Goal: Task Accomplishment & Management: Manage account settings

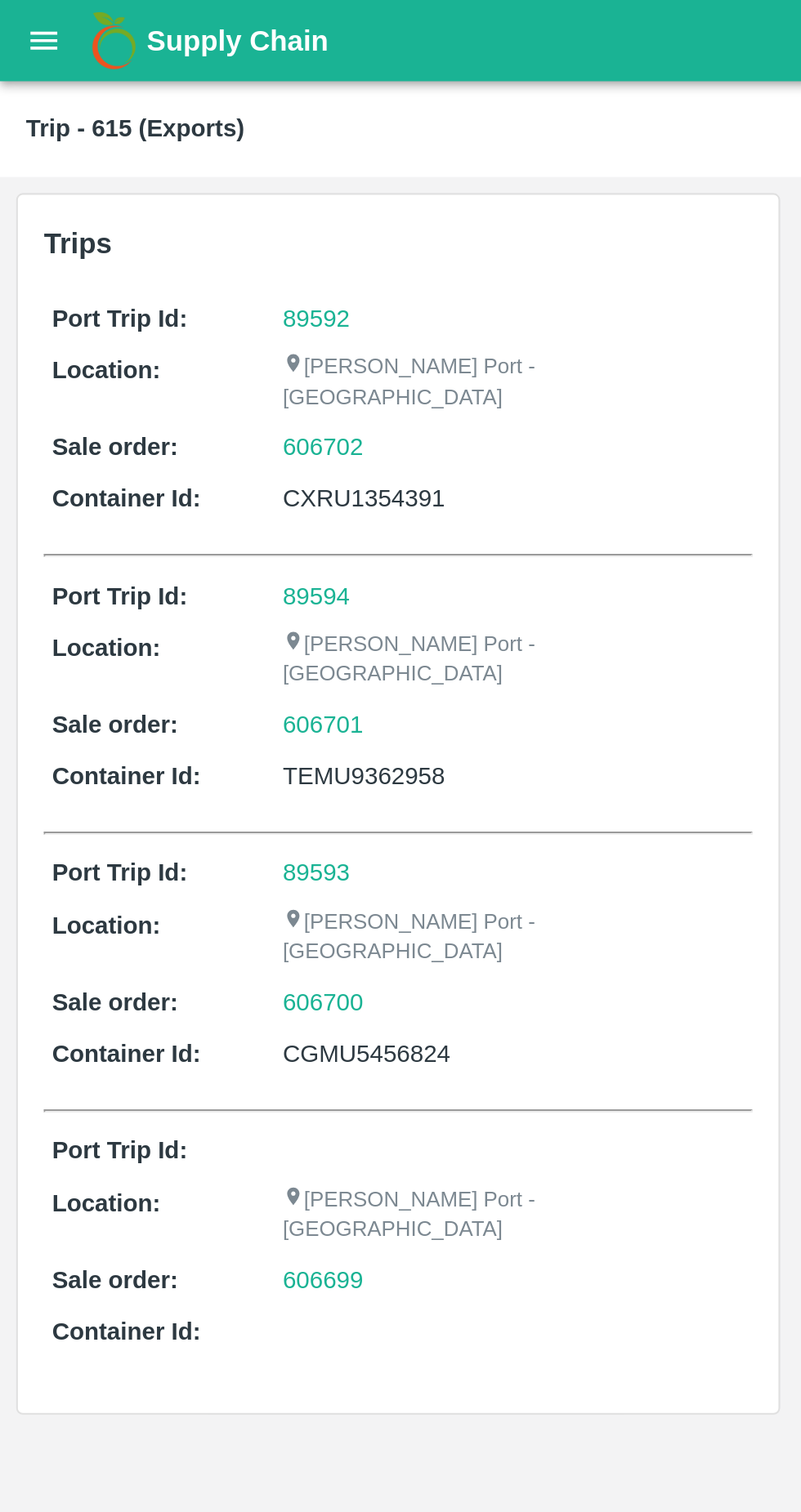
click at [19, 29] on icon "open drawer" at bounding box center [22, 20] width 18 height 18
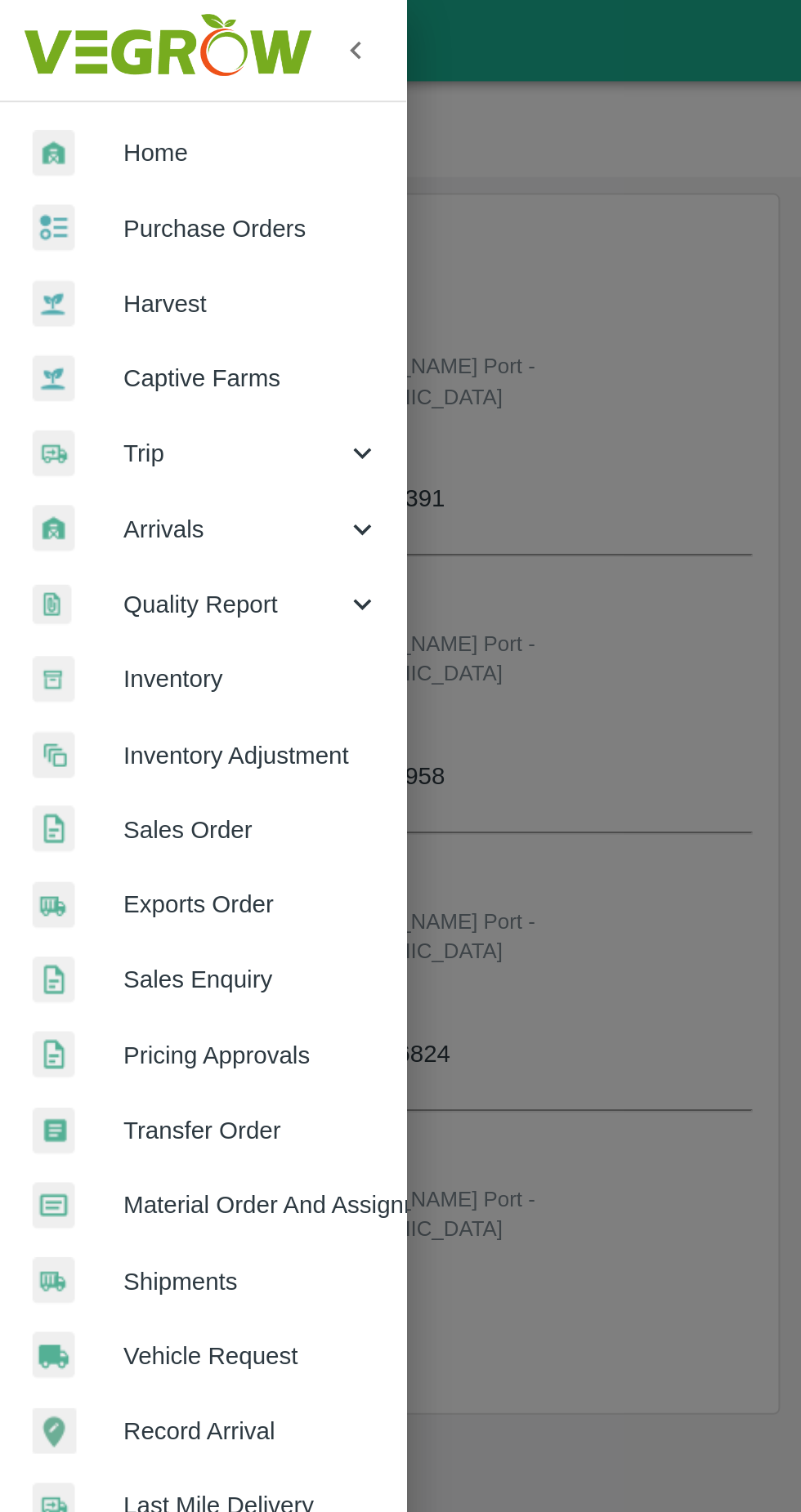
click at [149, 454] on span "Exports Order" at bounding box center [127, 455] width 129 height 18
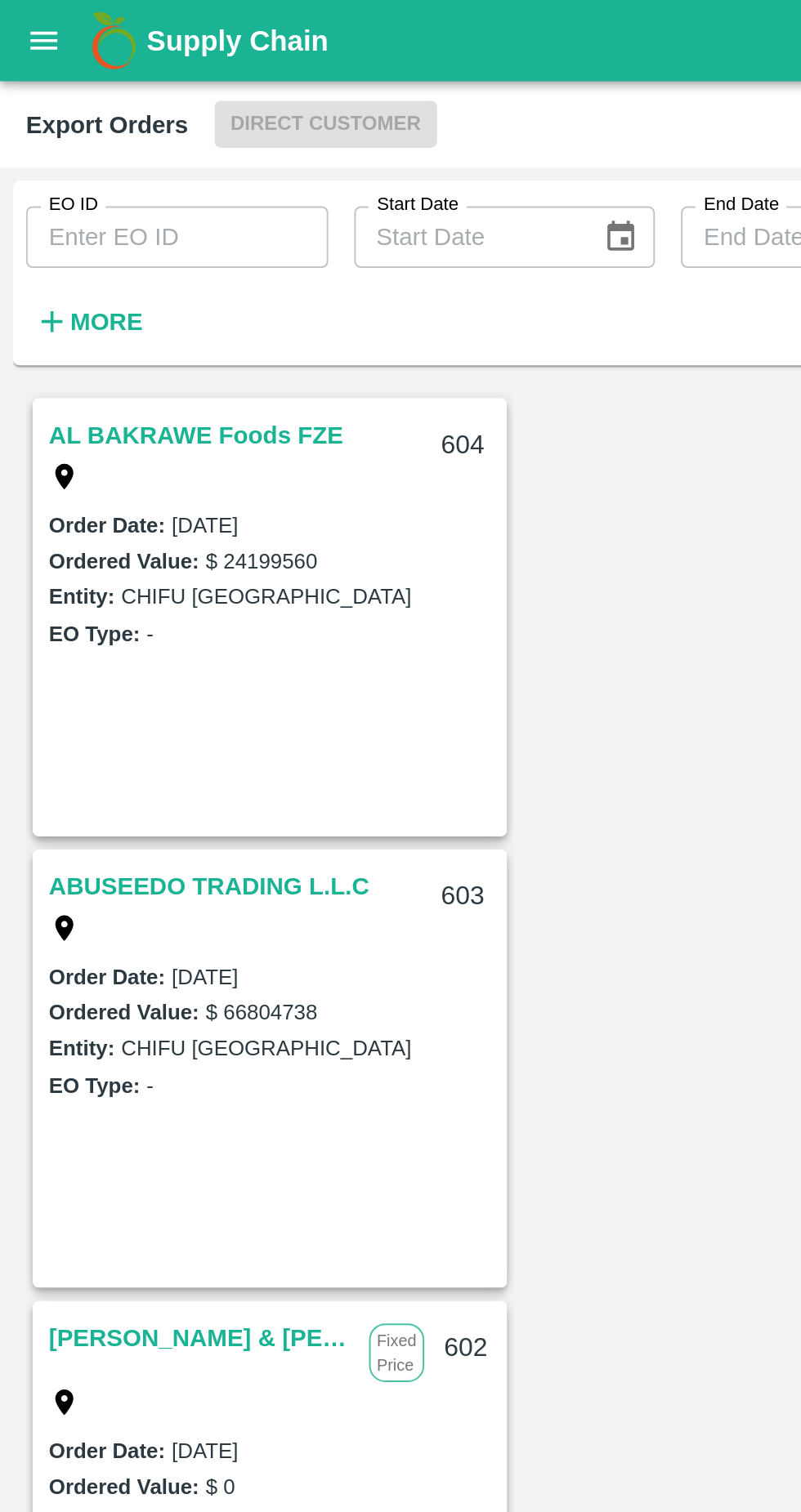
click at [108, 121] on input "EO ID" at bounding box center [89, 120] width 152 height 31
click at [110, 118] on input "EO ID" at bounding box center [89, 120] width 152 height 31
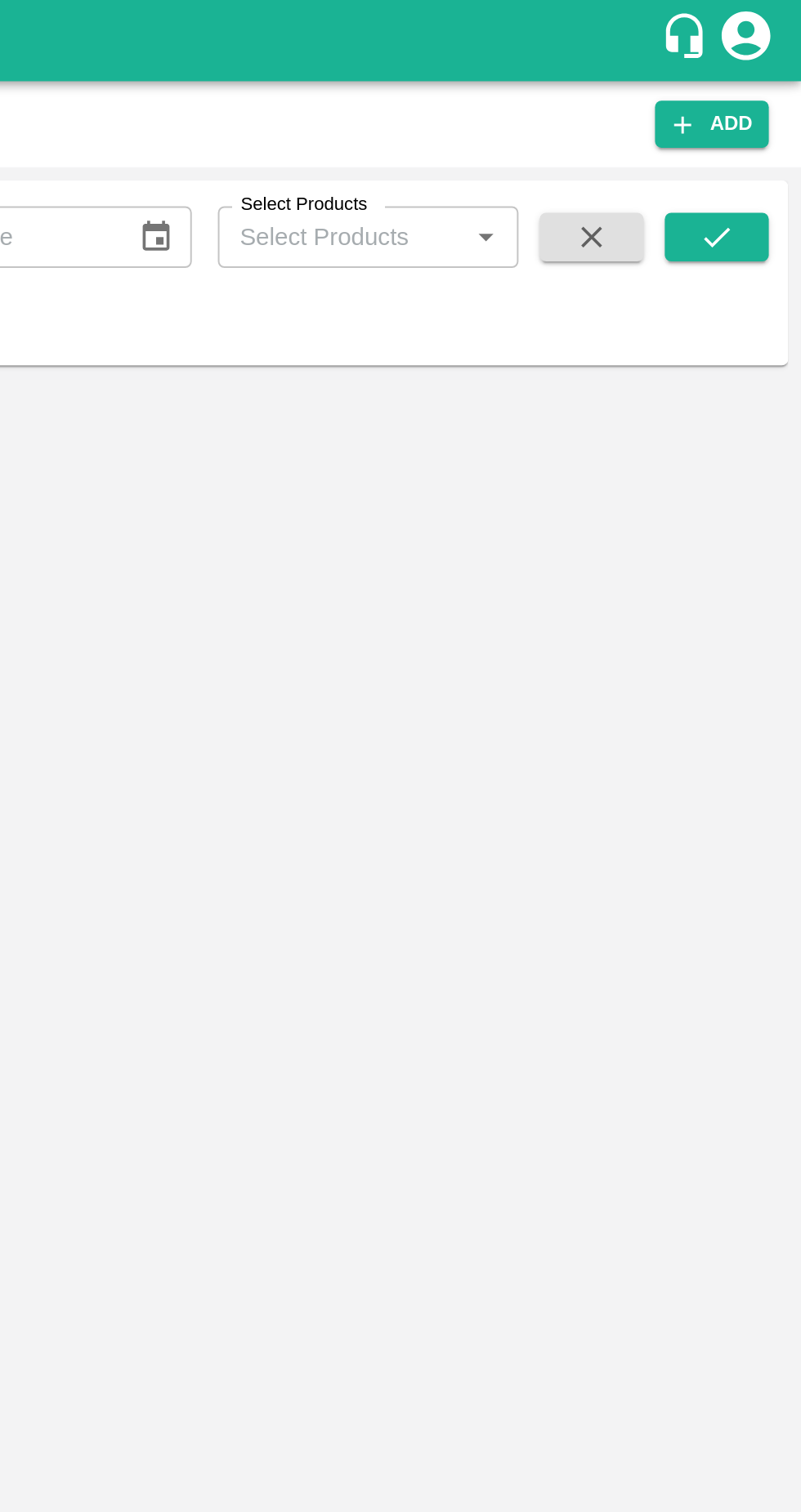
type input "558"
click at [774, 111] on button "submit" at bounding box center [758, 120] width 52 height 25
click at [773, 115] on button "submit" at bounding box center [758, 120] width 52 height 25
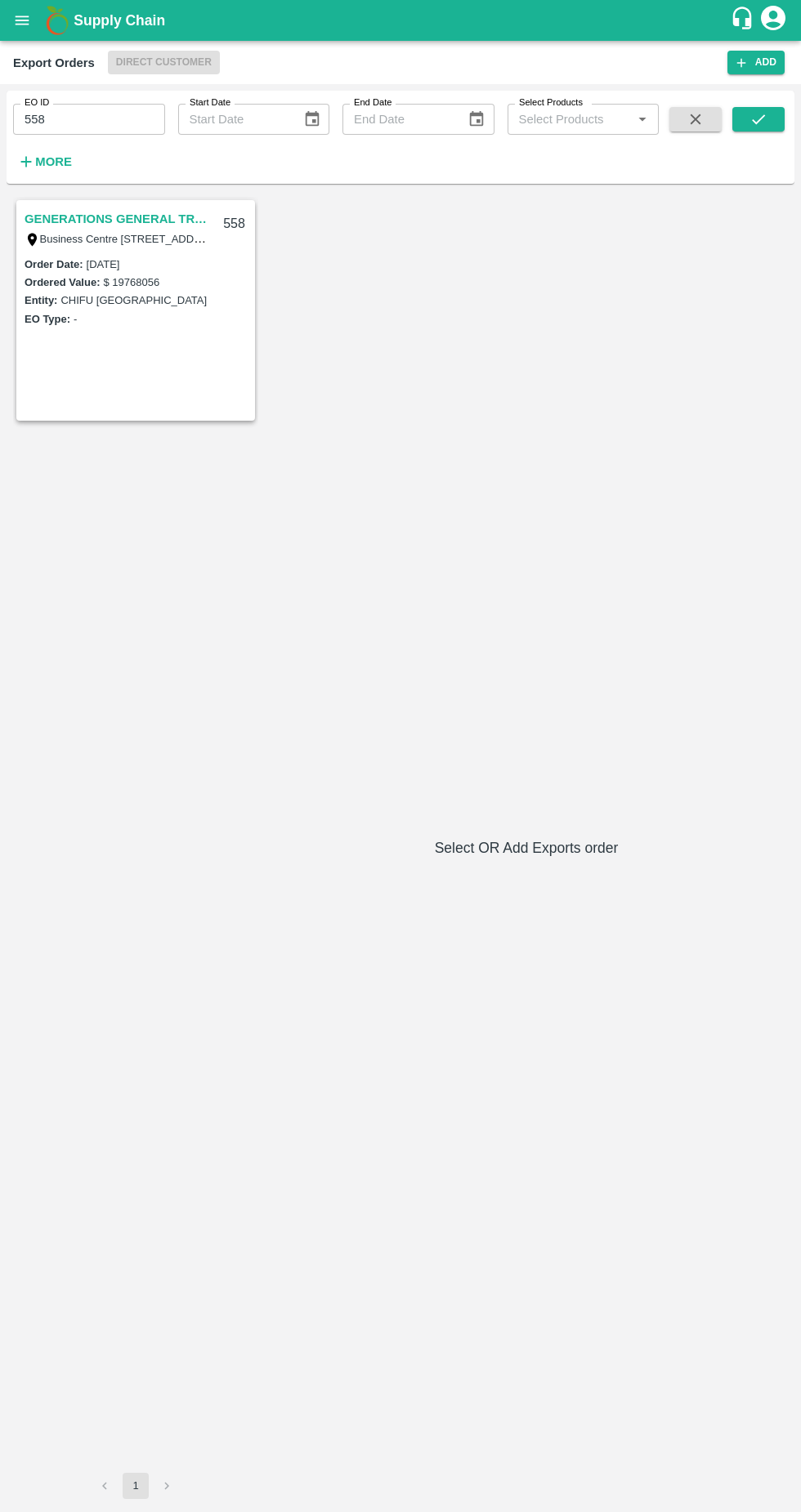
click at [125, 218] on link "GENERATIONS GENERAL TRADING LLC" at bounding box center [119, 219] width 188 height 21
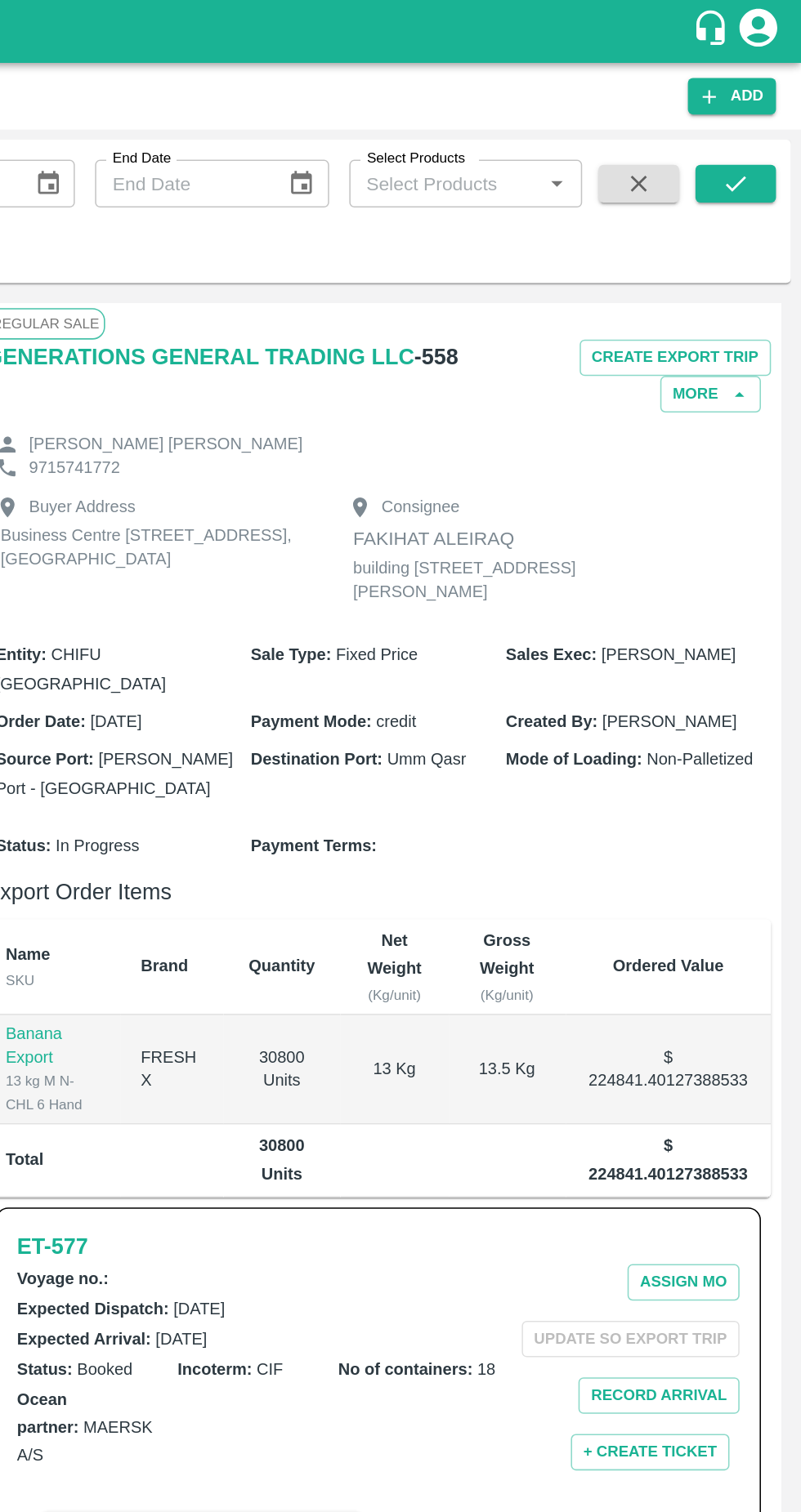
click at [768, 224] on button "Create Export Trip" at bounding box center [719, 232] width 124 height 24
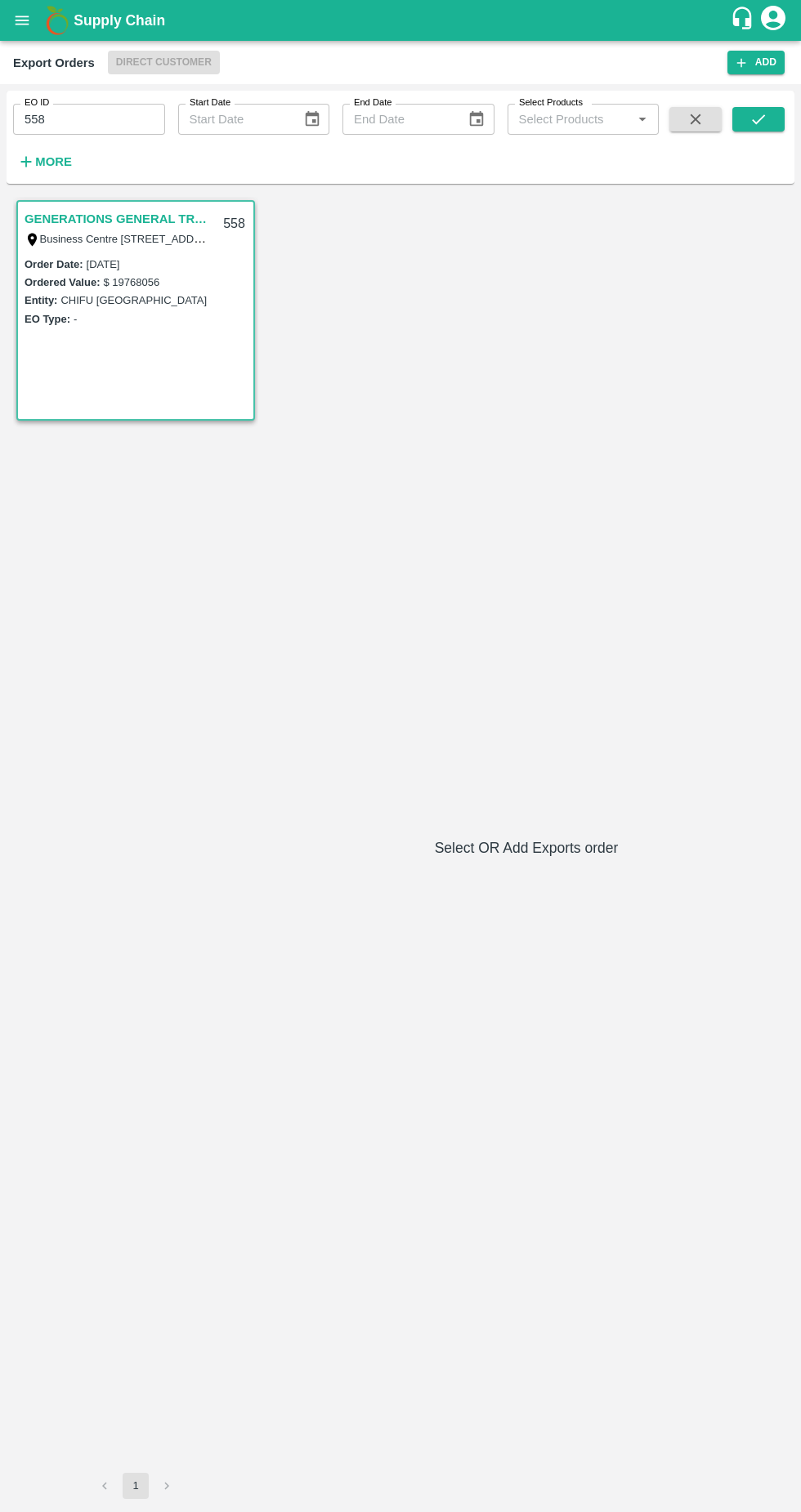
click at [128, 296] on div "Entity: CHIFU INDIA" at bounding box center [135, 300] width 222 height 18
click at [106, 252] on div "GENERATIONS GENERAL TRADING LLC Business Centre 1, M Floor,, The Meydan Hotel, …" at bounding box center [135, 228] width 235 height 52
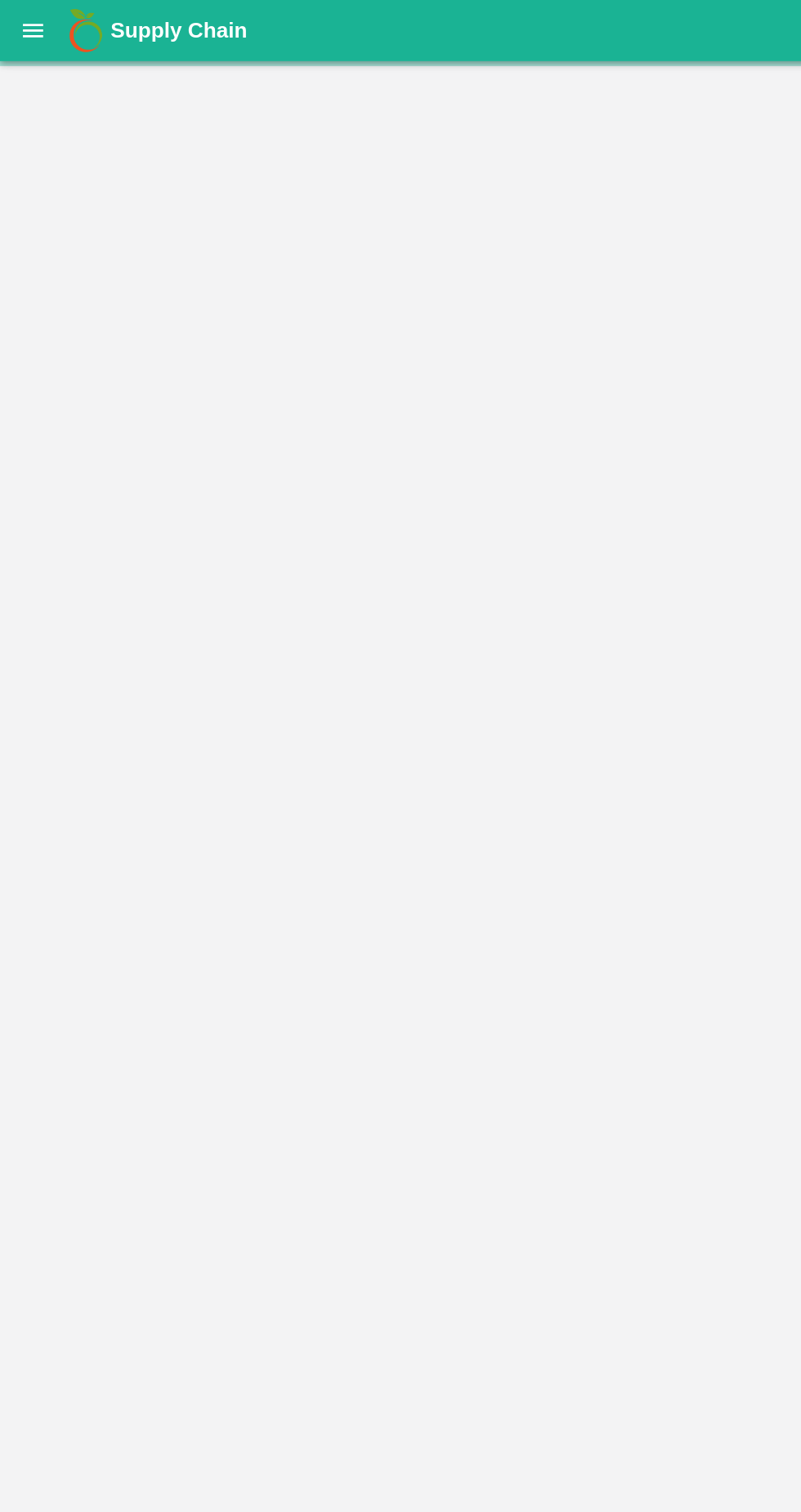
click at [145, 215] on main at bounding box center [400, 776] width 801 height 1471
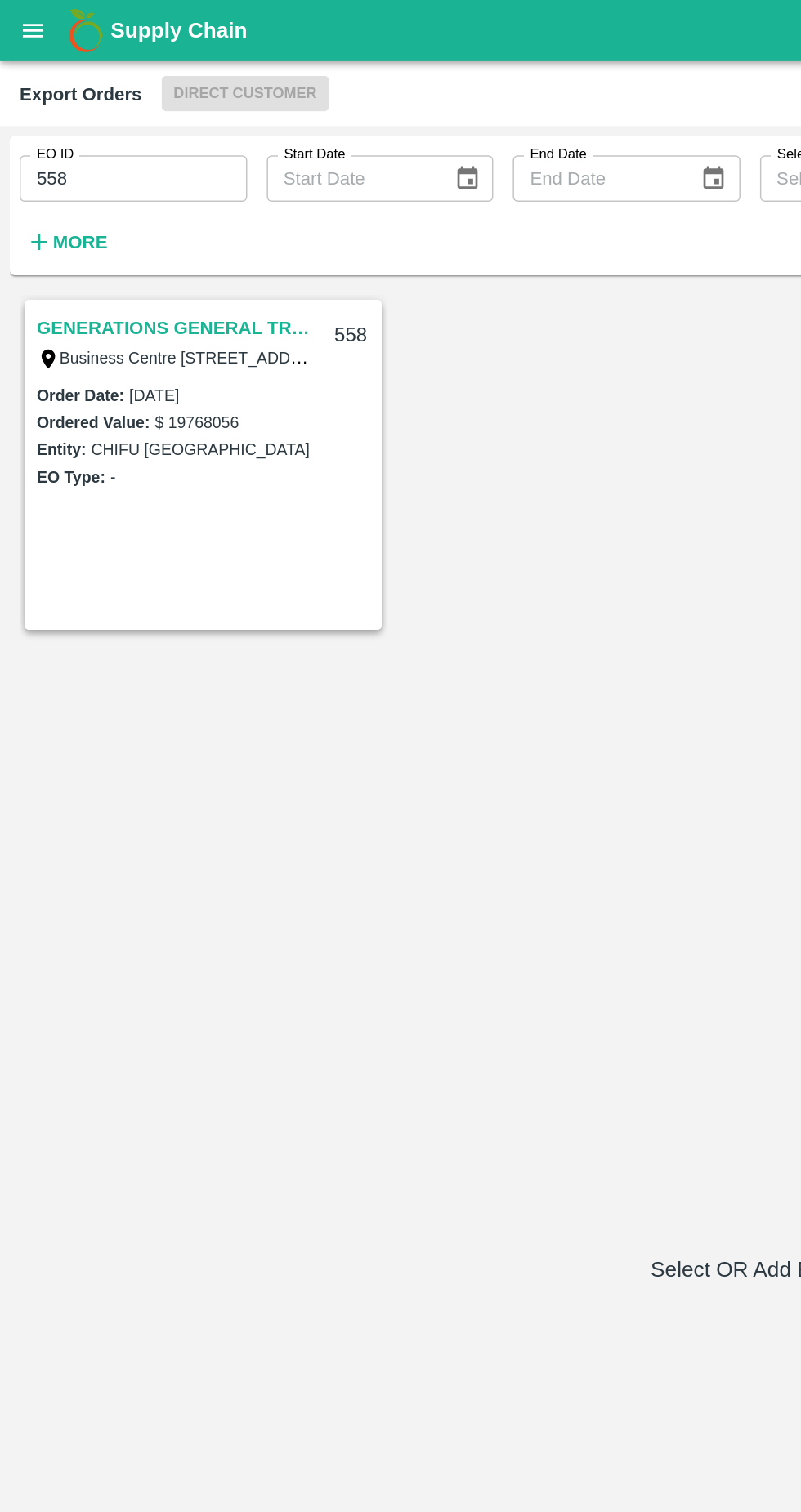
click at [148, 214] on link "GENERATIONS GENERAL TRADING LLC" at bounding box center [119, 219] width 188 height 21
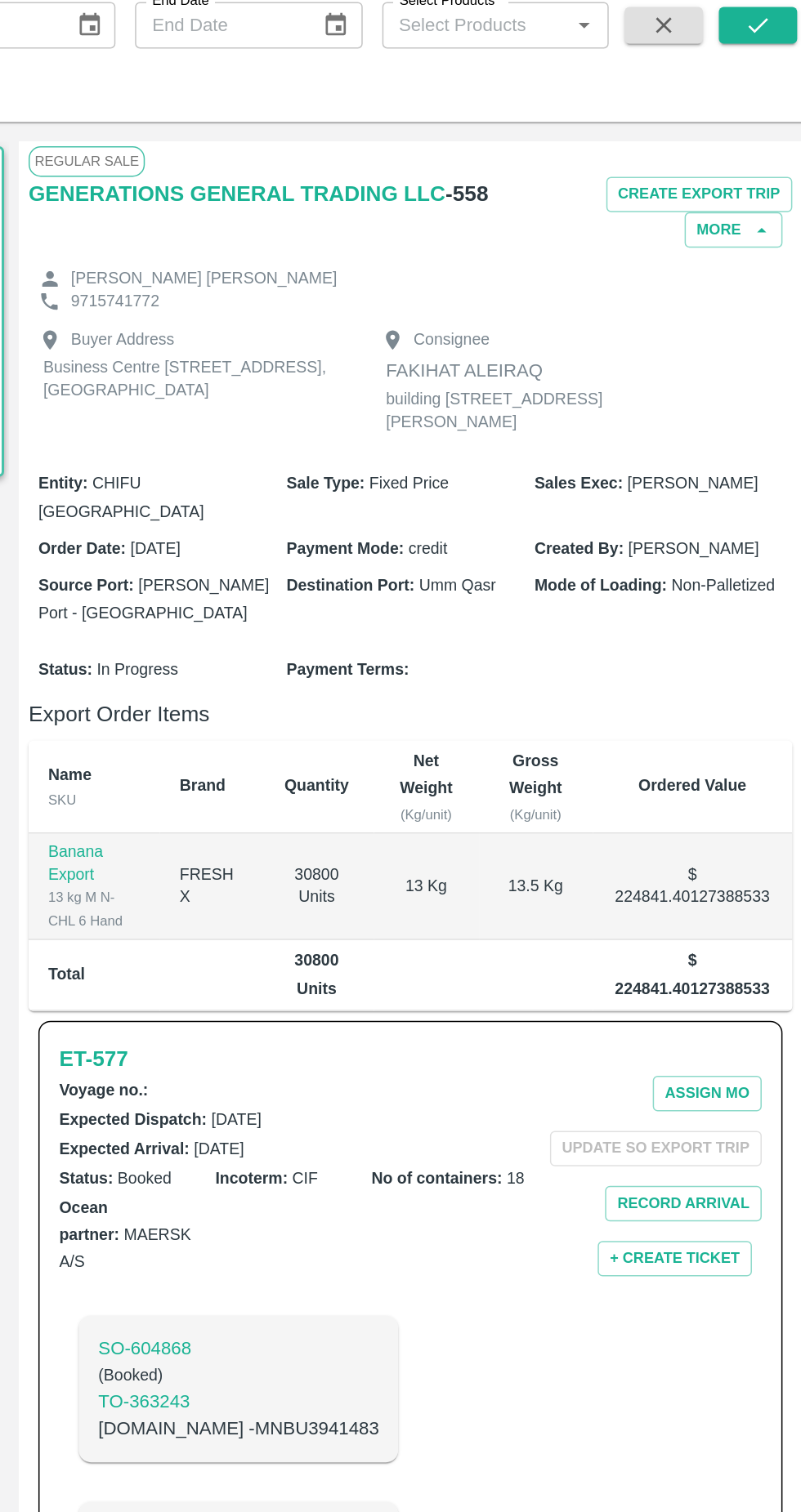
click at [758, 256] on icon "button" at bounding box center [761, 256] width 7 height 3
click at [764, 262] on icon "button" at bounding box center [761, 256] width 15 height 15
click at [758, 256] on icon "button" at bounding box center [761, 256] width 7 height 3
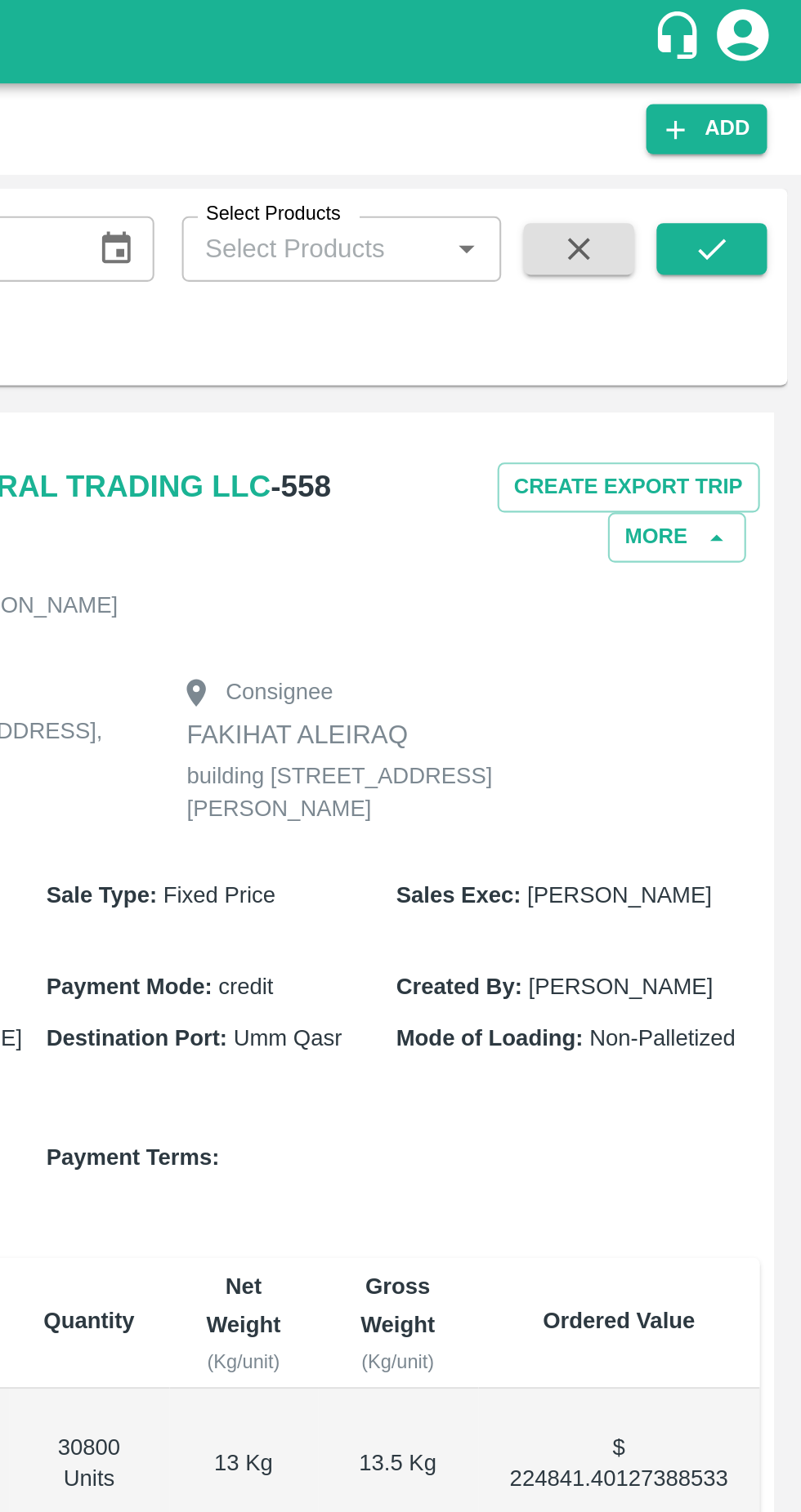
click at [747, 249] on button "More" at bounding box center [742, 256] width 66 height 24
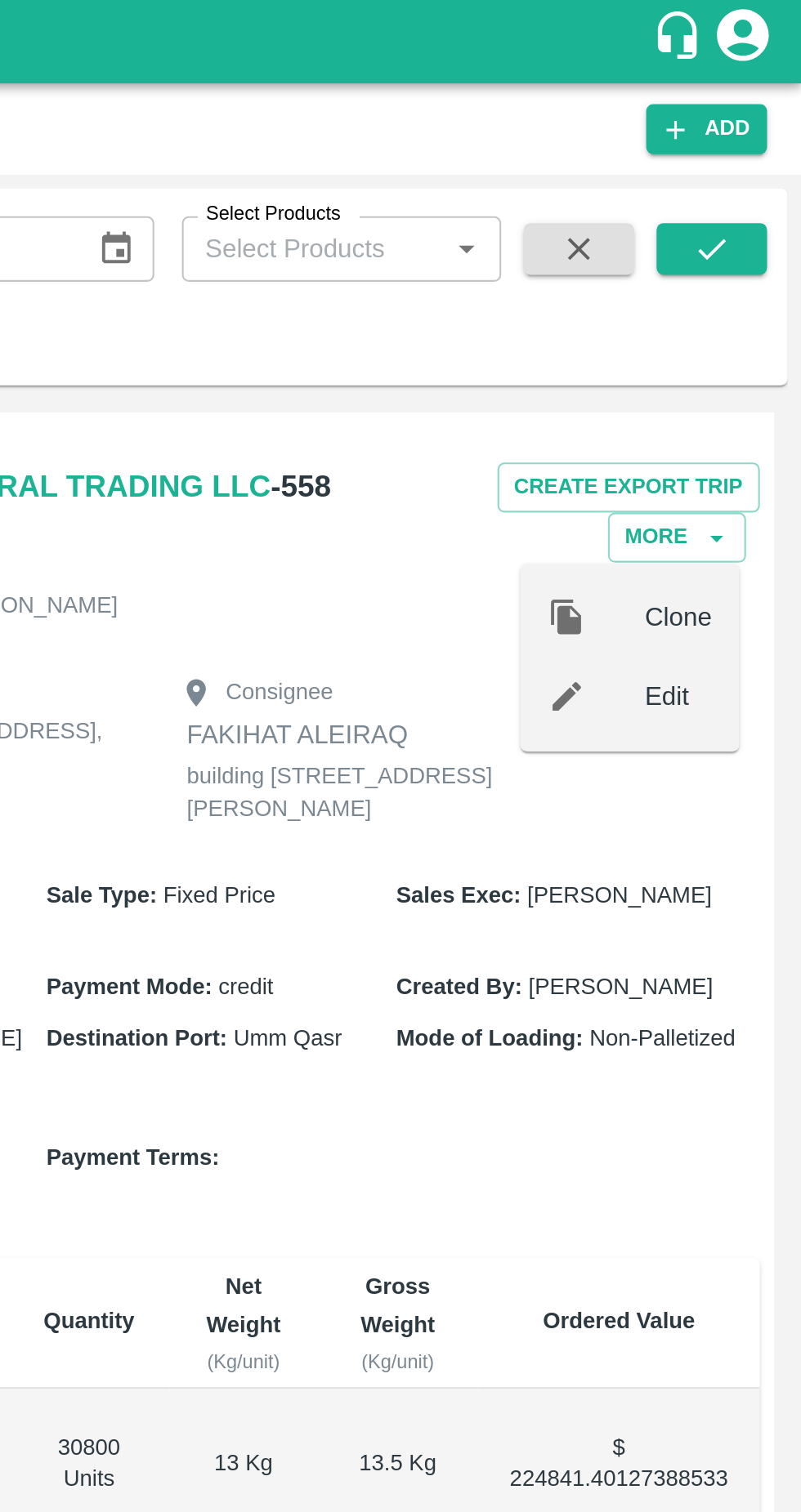
click at [744, 325] on span "Edit" at bounding box center [742, 332] width 32 height 18
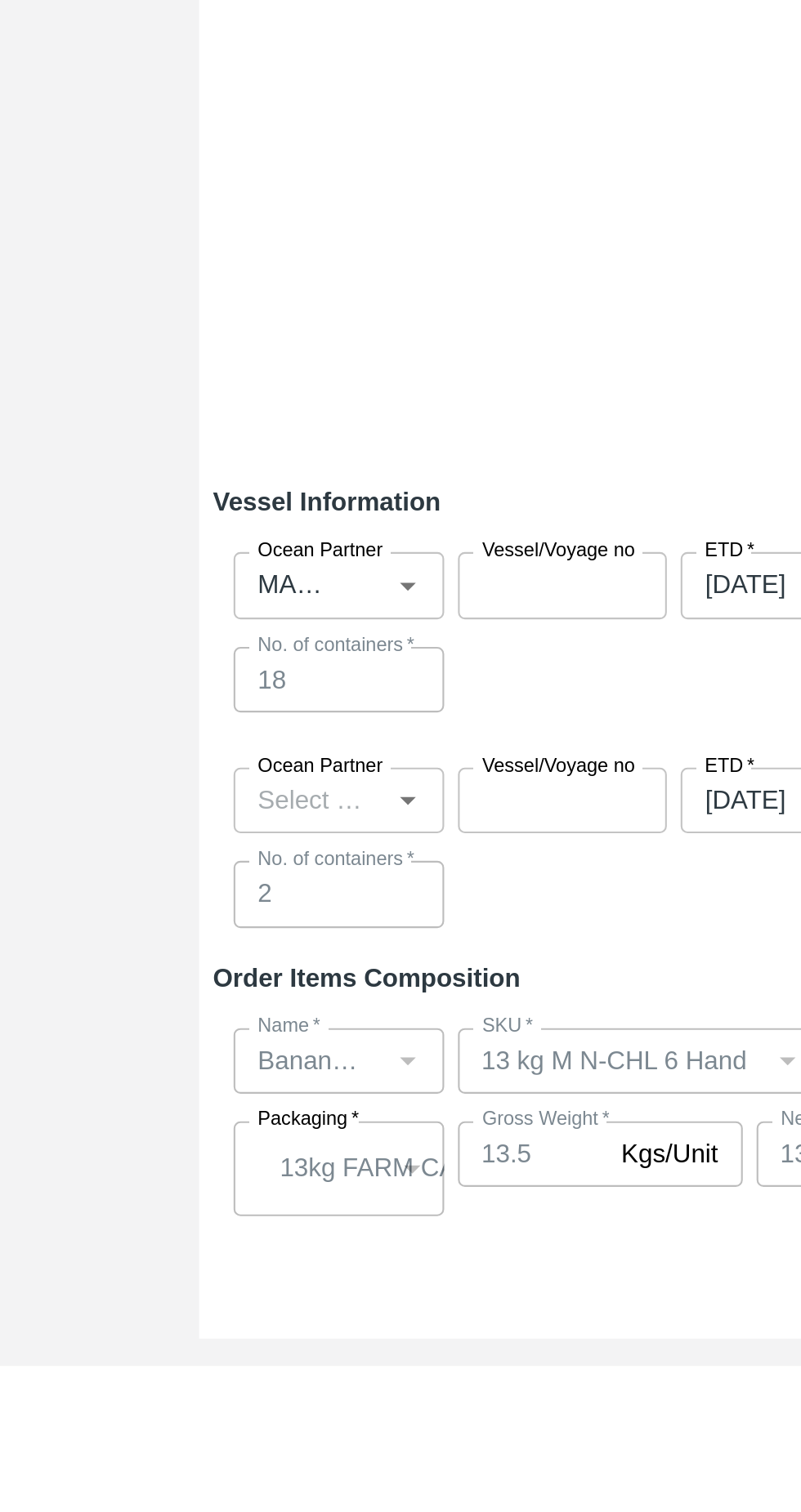
click at [315, 1234] on input "Ocean Partner" at bounding box center [317, 1244] width 63 height 21
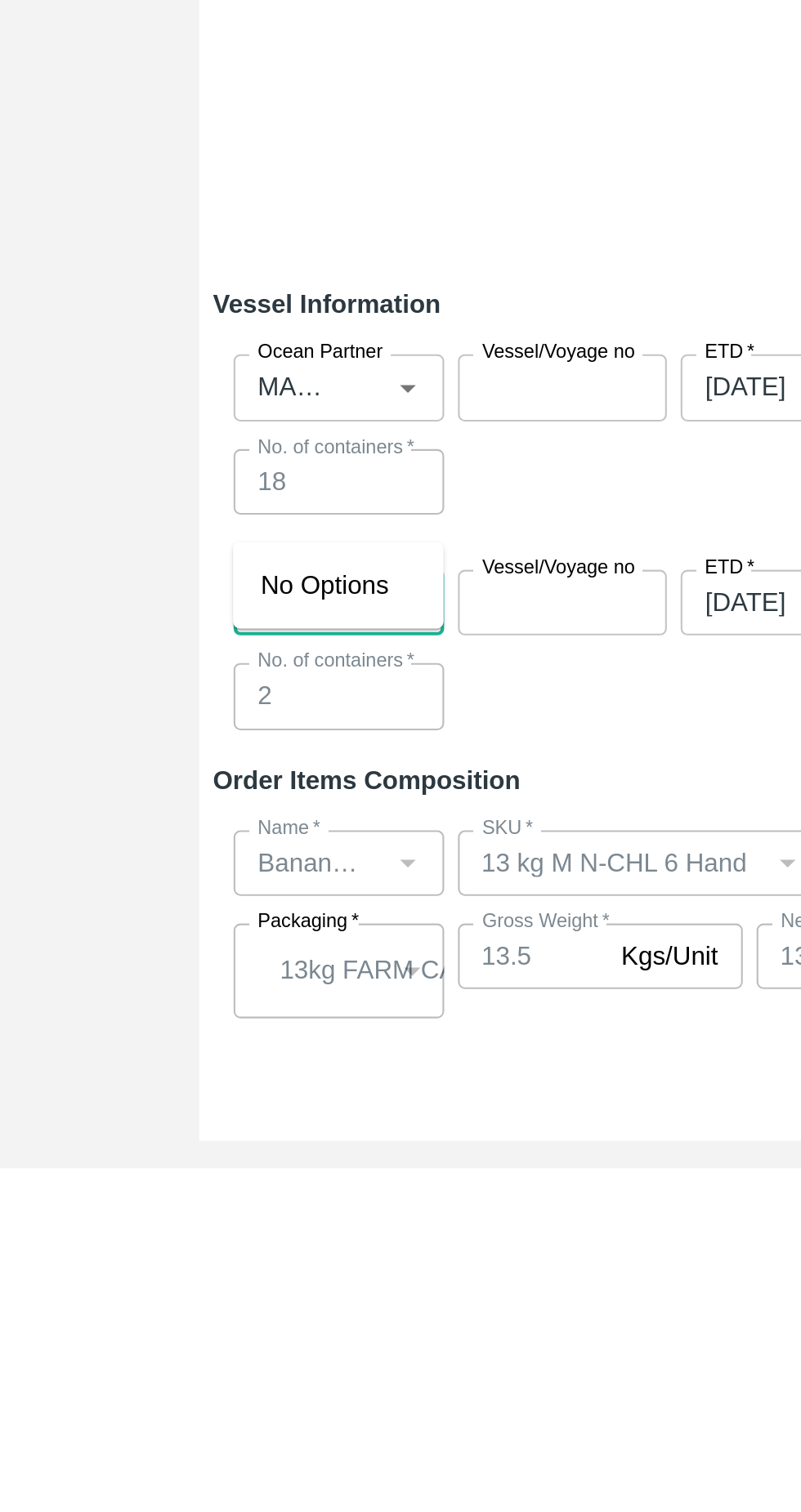
type input "maerask"
type input "Maersk"
click at [324, 1241] on div "MAERSK A/S-, - 9869693940(Transporter)" at bounding box center [363, 1245] width 138 height 37
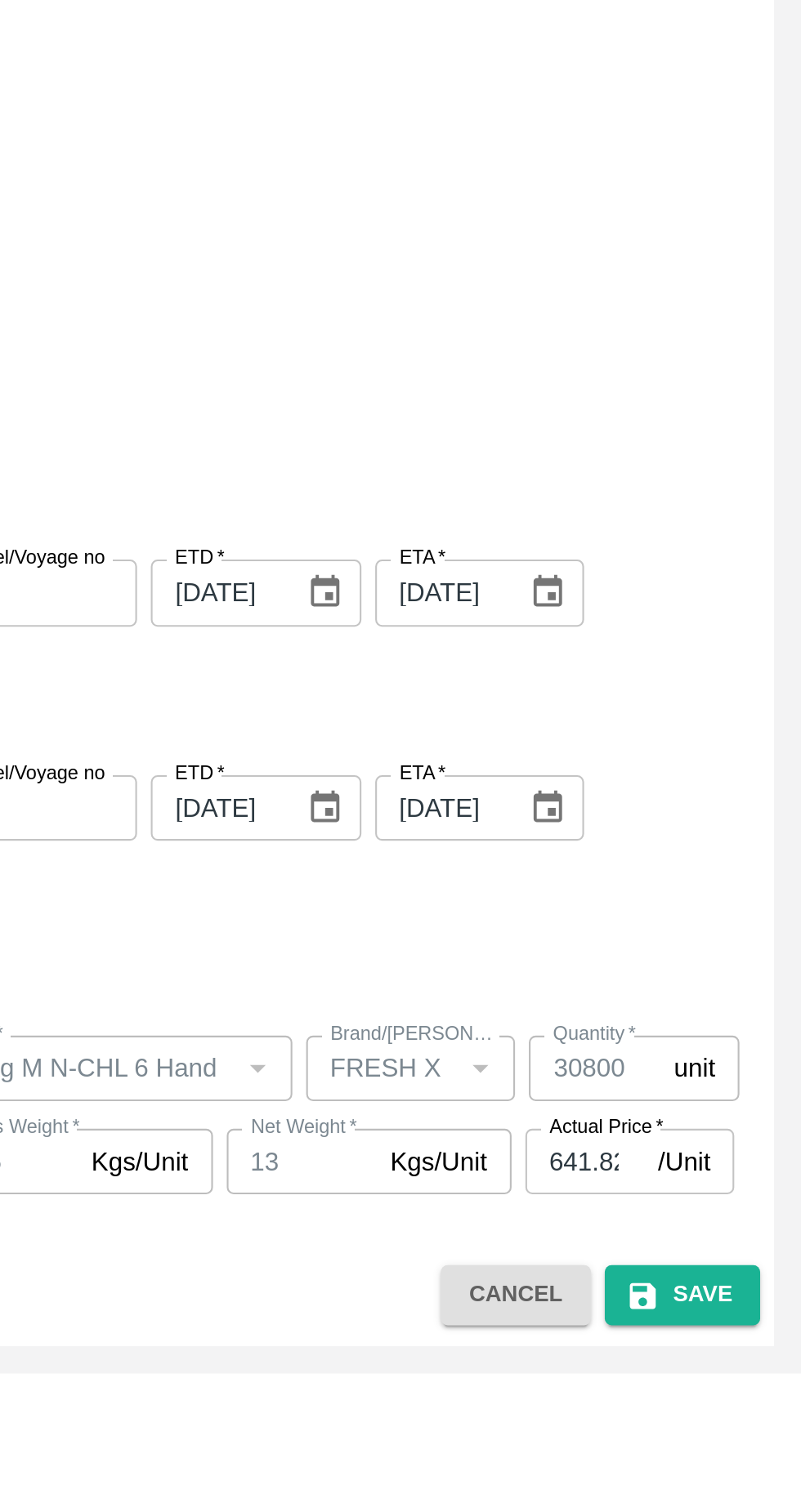
click at [759, 1478] on button "Save" at bounding box center [744, 1475] width 74 height 29
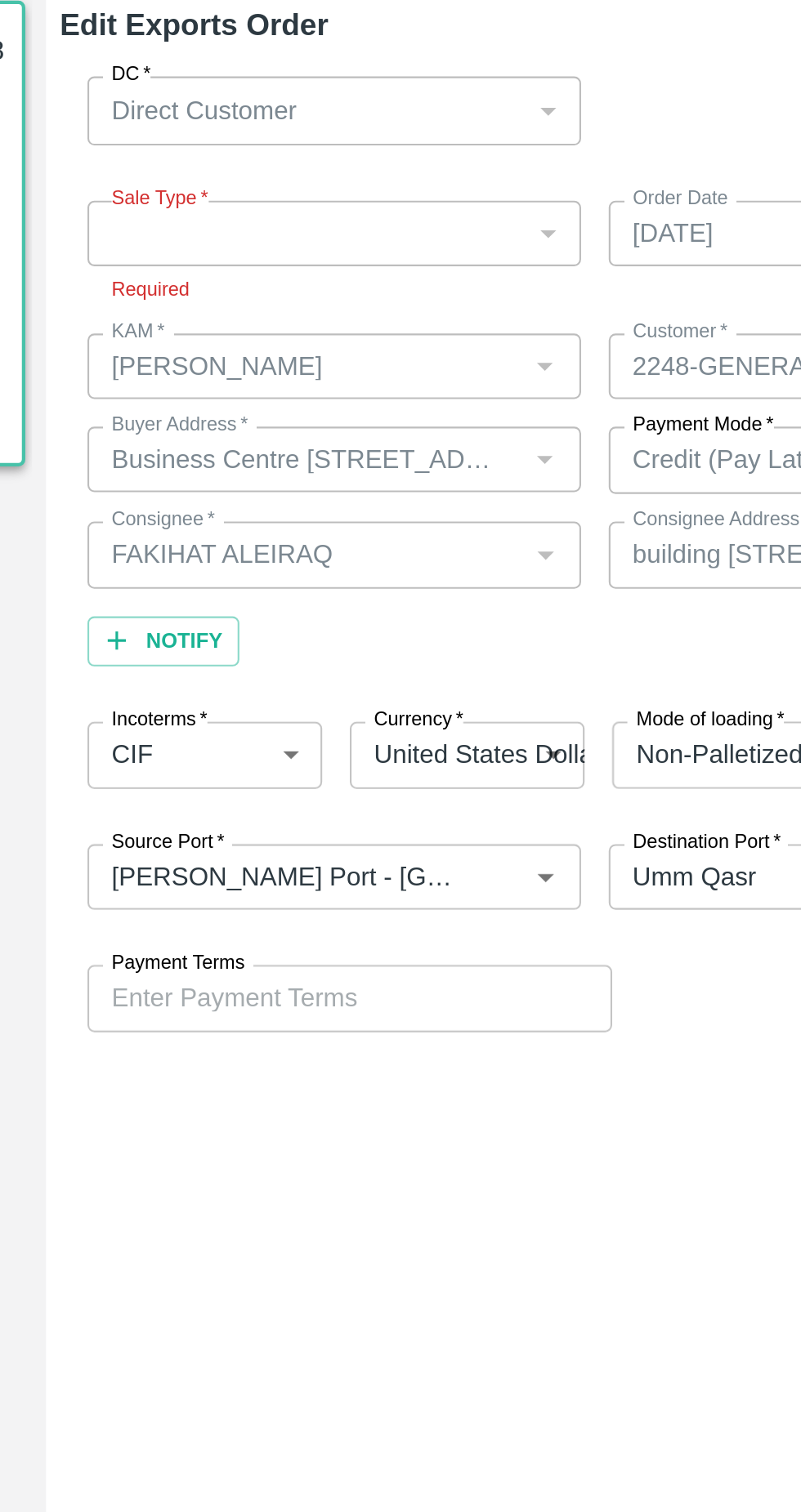
scroll to position [86, 0]
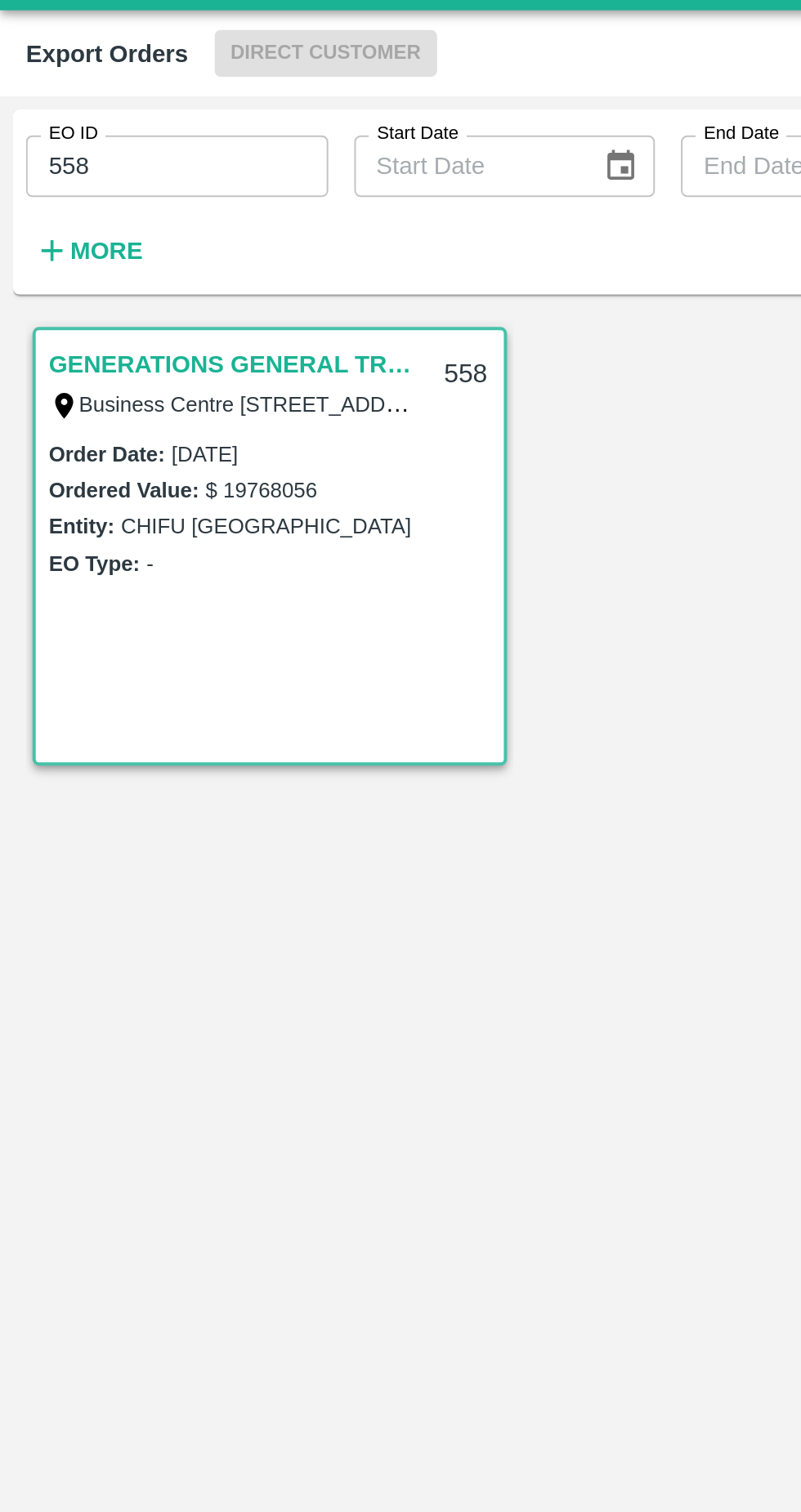
click at [149, 216] on link "GENERATIONS GENERAL TRADING LLC" at bounding box center [119, 219] width 188 height 21
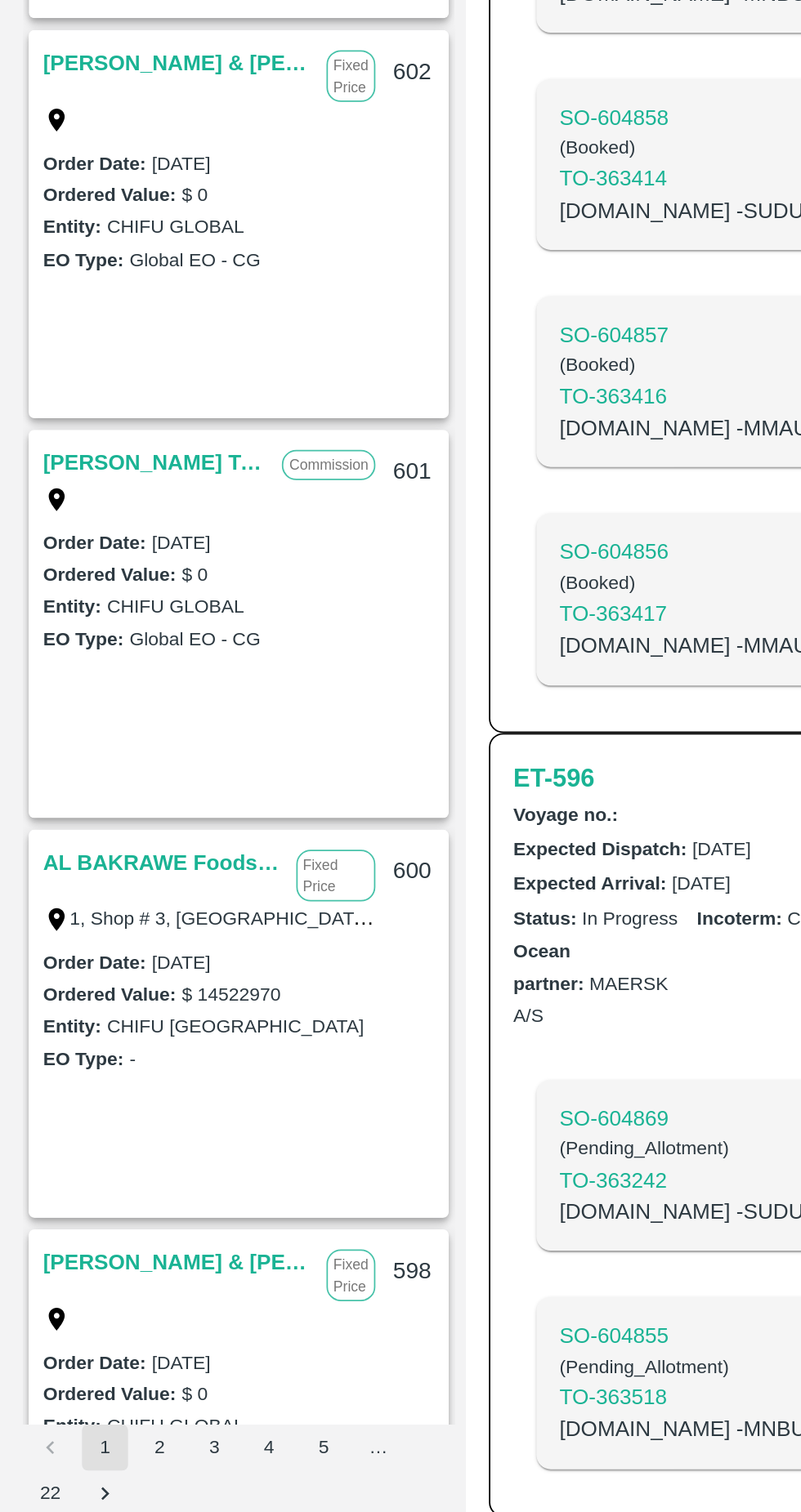
click at [318, 1075] on h6 "ET- 596" at bounding box center [315, 1080] width 46 height 23
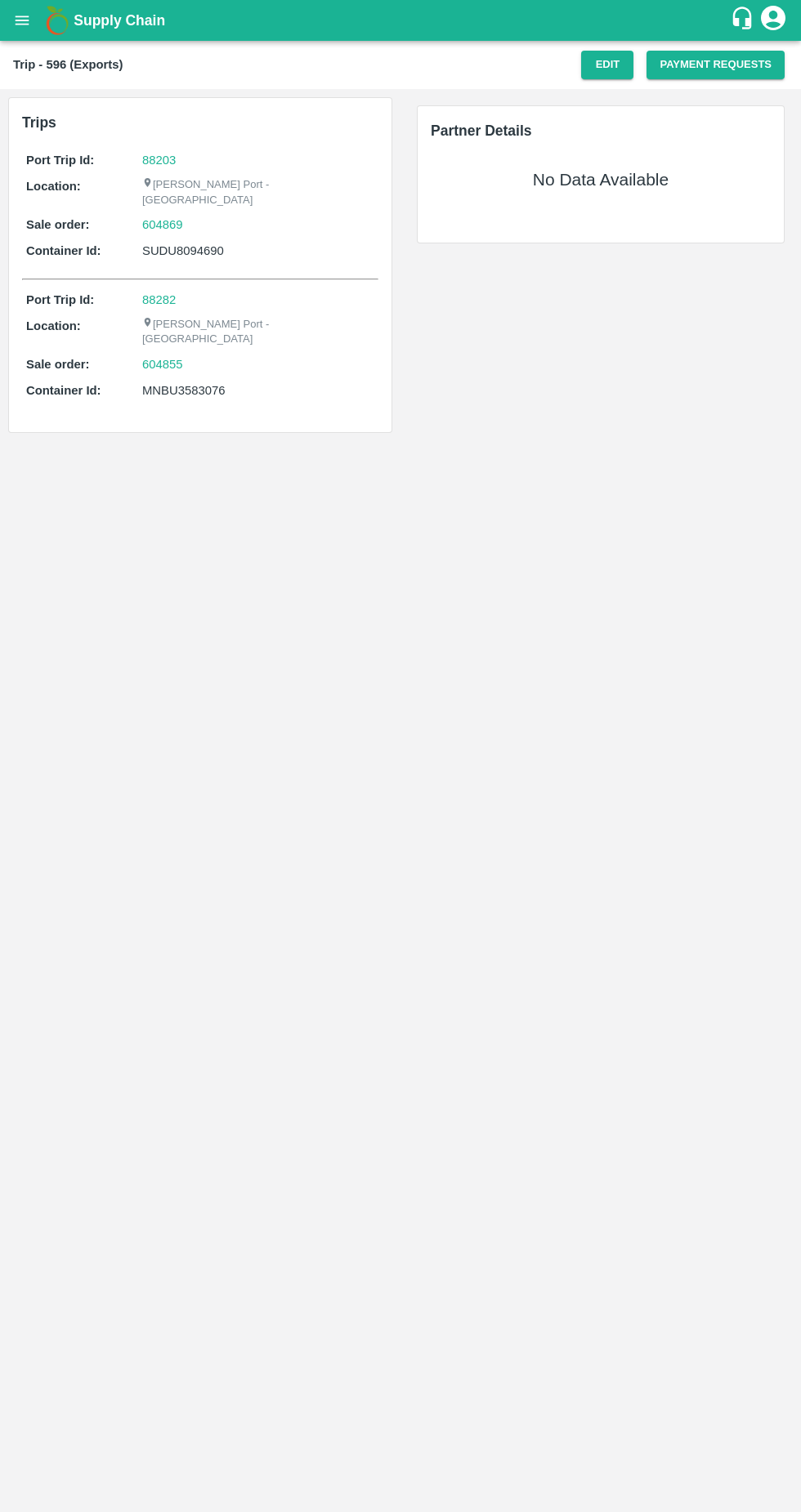
click at [615, 66] on button "Edit" at bounding box center [607, 65] width 52 height 29
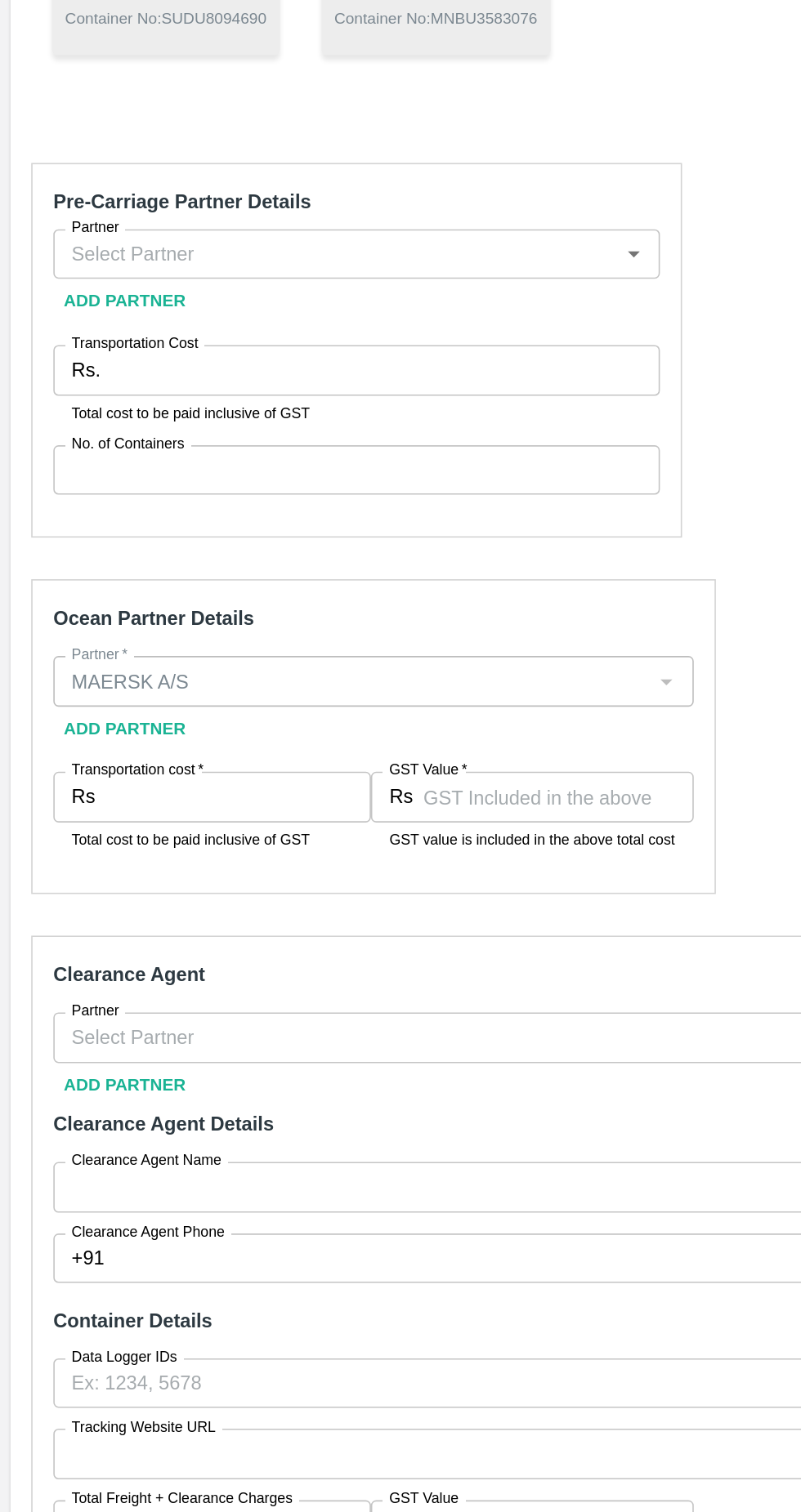
scroll to position [93, 0]
